Goal: Task Accomplishment & Management: Use online tool/utility

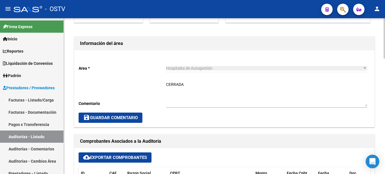
scroll to position [237, 0]
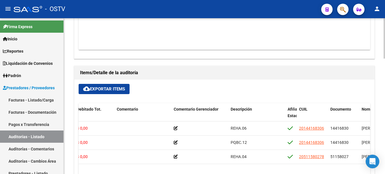
scroll to position [380, 0]
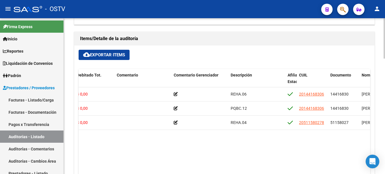
drag, startPoint x: 232, startPoint y: 172, endPoint x: 331, endPoint y: 160, distance: 100.3
click at [331, 160] on datatable-body "71354 B01 - I SALUD S.R.L $ 17.733,00 $ 17.733,00 $ 0,00 REHA.06 20144168306 14…" at bounding box center [225, 131] width 292 height 89
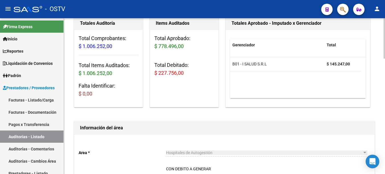
scroll to position [48, 0]
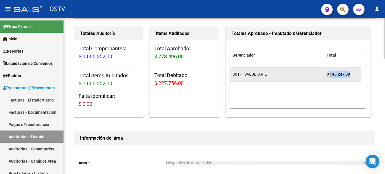
drag, startPoint x: 332, startPoint y: 74, endPoint x: 353, endPoint y: 77, distance: 20.7
click at [353, 77] on div "$ 145.247,00" at bounding box center [343, 74] width 32 height 7
drag, startPoint x: 353, startPoint y: 77, endPoint x: 316, endPoint y: 74, distance: 37.1
click at [316, 74] on div "B01 - I SALUD S.R.L" at bounding box center [277, 74] width 90 height 7
drag, startPoint x: 326, startPoint y: 74, endPoint x: 351, endPoint y: 74, distance: 25.1
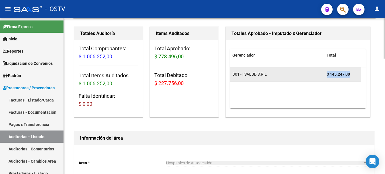
click at [351, 74] on datatable-body-cell "$ 145.247,00" at bounding box center [342, 75] width 37 height 14
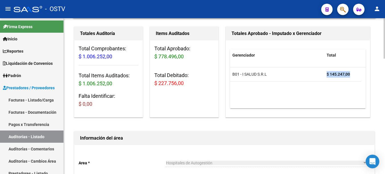
copy strong "$ 145.247,00"
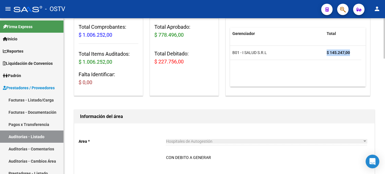
scroll to position [0, 0]
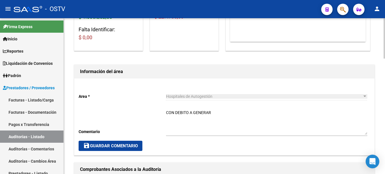
scroll to position [142, 0]
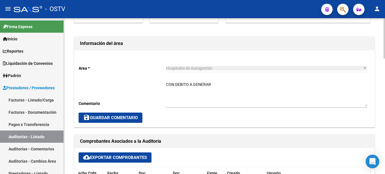
click at [189, 140] on h1 "Comprobantes Asociados a la Auditoría" at bounding box center [224, 141] width 289 height 9
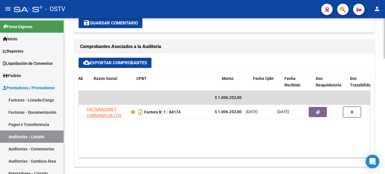
scroll to position [0, 0]
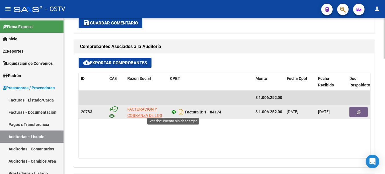
click at [174, 111] on icon at bounding box center [173, 112] width 7 height 7
